Goal: Navigation & Orientation: Find specific page/section

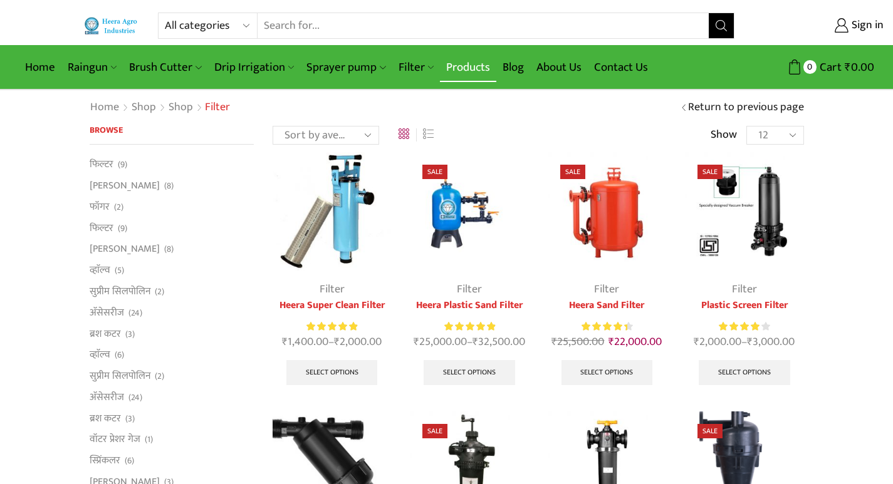
click at [452, 60] on link "Products" at bounding box center [468, 67] width 56 height 29
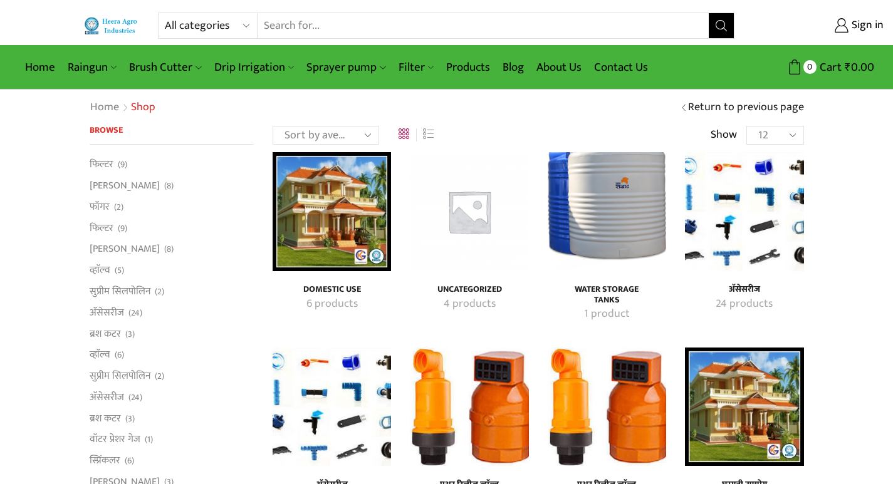
click at [333, 385] on img "Visit product category अ‍ॅसेसरीज" at bounding box center [332, 407] width 118 height 118
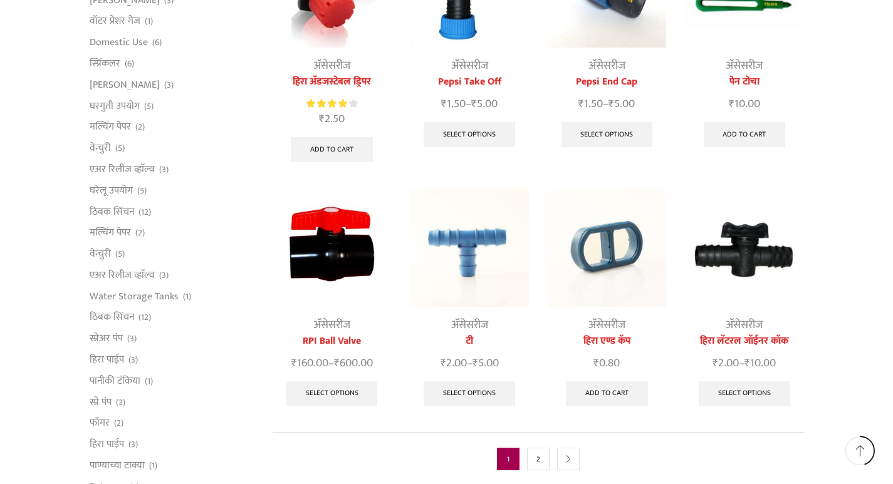
scroll to position [501, 0]
